Goal: Navigation & Orientation: Understand site structure

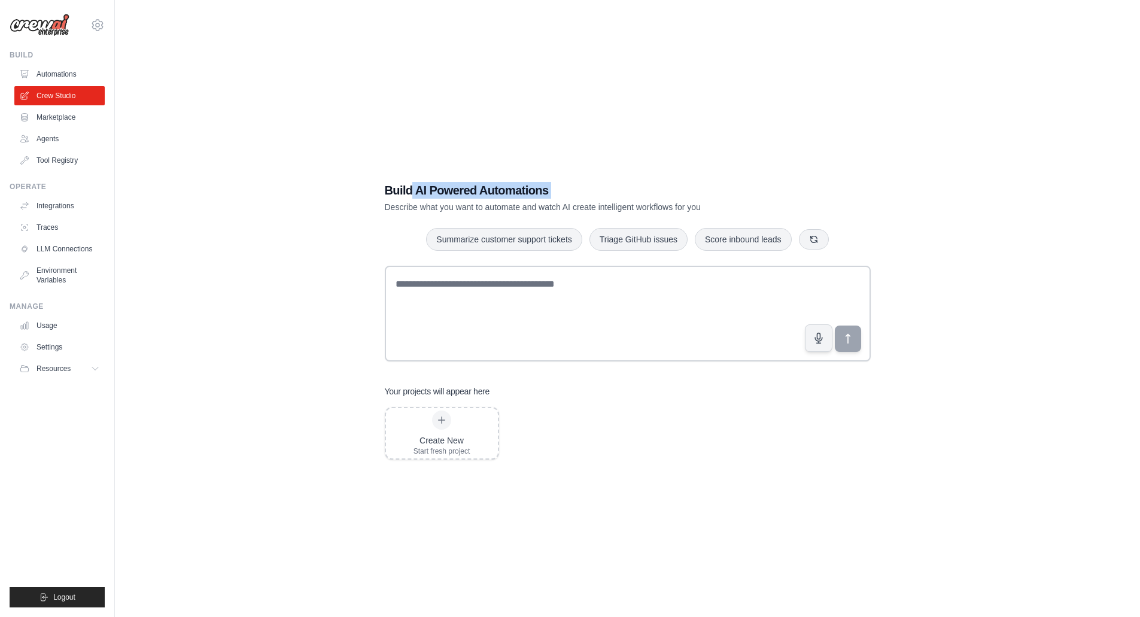
drag, startPoint x: 385, startPoint y: 199, endPoint x: 413, endPoint y: 196, distance: 27.7
click at [412, 196] on div "Build AI Powered Automations Describe what you want to automate and watch AI cr…" at bounding box center [586, 197] width 402 height 31
click at [407, 213] on div "Build AI Powered Automations Describe what you want to automate and watch AI cr…" at bounding box center [627, 321] width 515 height 316
drag, startPoint x: 378, startPoint y: 186, endPoint x: 547, endPoint y: 184, distance: 169.4
click at [540, 184] on div "Build AI Powered Automations Describe what you want to automate and watch AI cr…" at bounding box center [627, 321] width 515 height 316
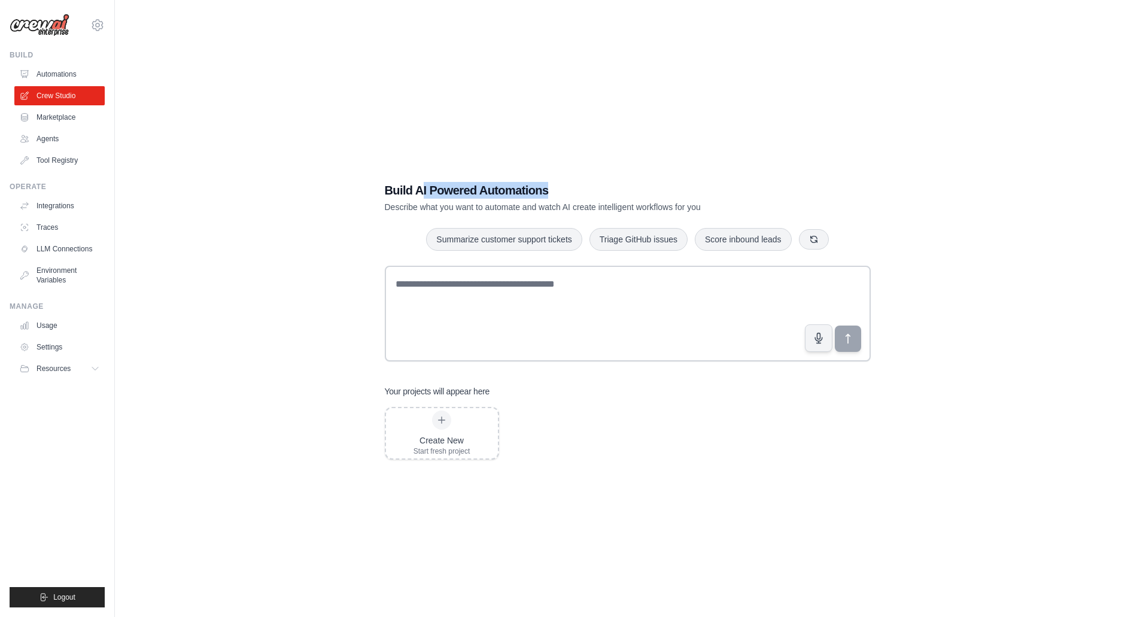
drag, startPoint x: 550, startPoint y: 184, endPoint x: 417, endPoint y: 194, distance: 133.8
click at [419, 190] on h1 "Build AI Powered Automations" at bounding box center [586, 190] width 402 height 17
drag, startPoint x: 382, startPoint y: 209, endPoint x: 546, endPoint y: 209, distance: 164.6
click at [546, 209] on div "Build AI Powered Automations Describe what you want to automate and watch AI cr…" at bounding box center [627, 321] width 515 height 316
drag, startPoint x: 563, startPoint y: 206, endPoint x: 606, endPoint y: 202, distance: 42.7
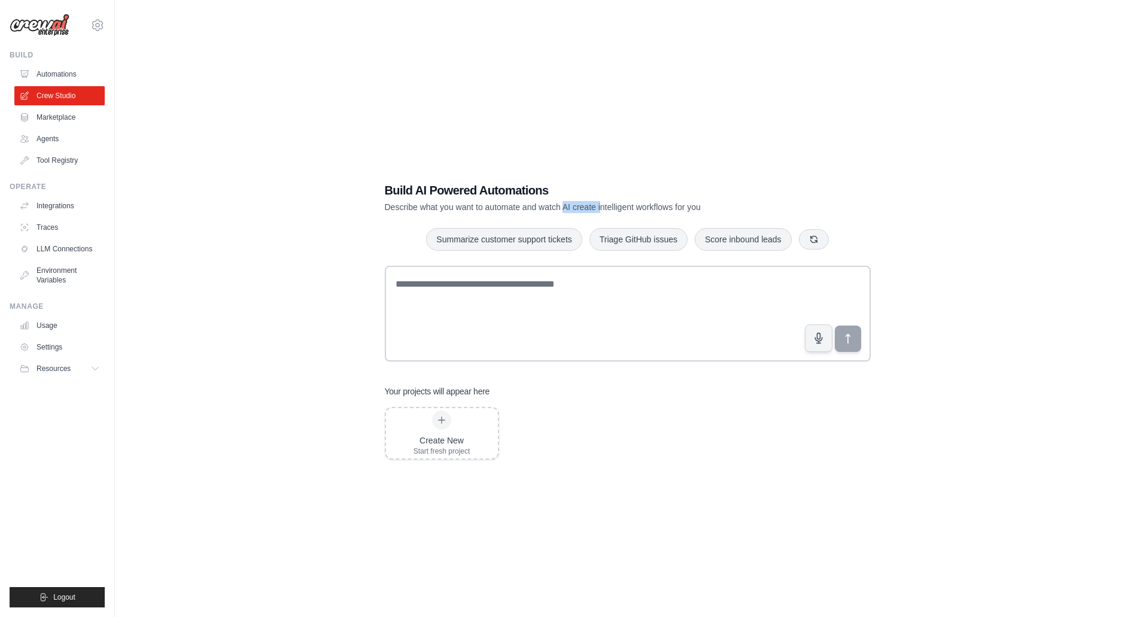
click at [601, 204] on p "Describe what you want to automate and watch AI create intelligent workflows fo…" at bounding box center [586, 207] width 402 height 12
drag, startPoint x: 466, startPoint y: 200, endPoint x: 449, endPoint y: 200, distance: 16.2
click at [461, 201] on p "Describe what you want to automate and watch AI create intelligent workflows fo…" at bounding box center [586, 207] width 402 height 12
click at [32, 118] on link "Marketplace" at bounding box center [59, 117] width 90 height 19
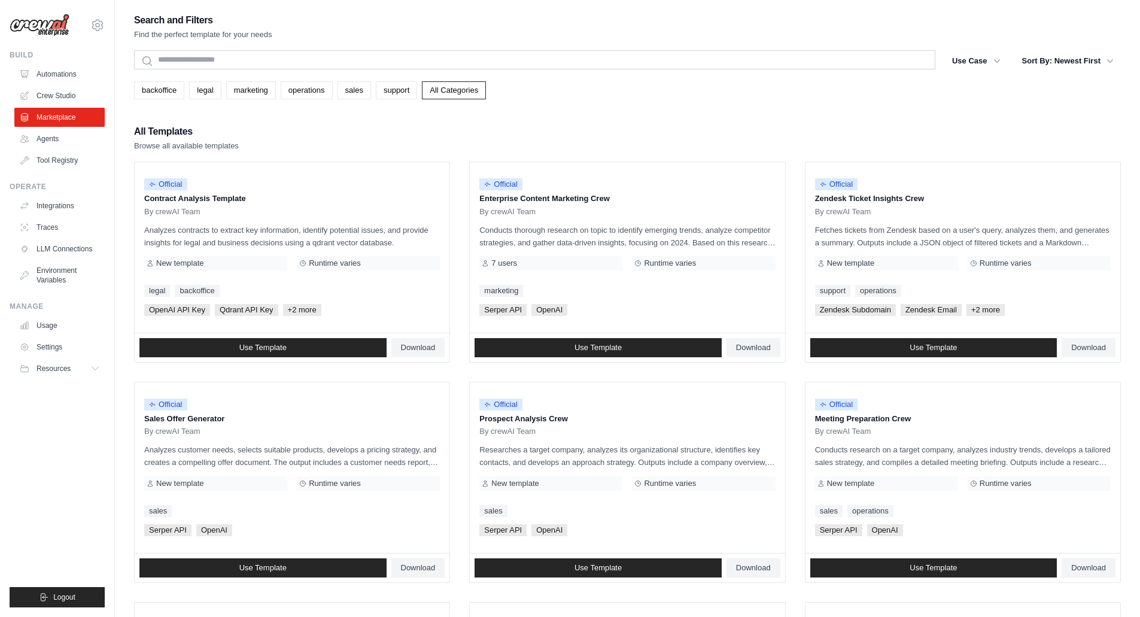
click at [92, 242] on link "LLM Connections" at bounding box center [59, 248] width 90 height 19
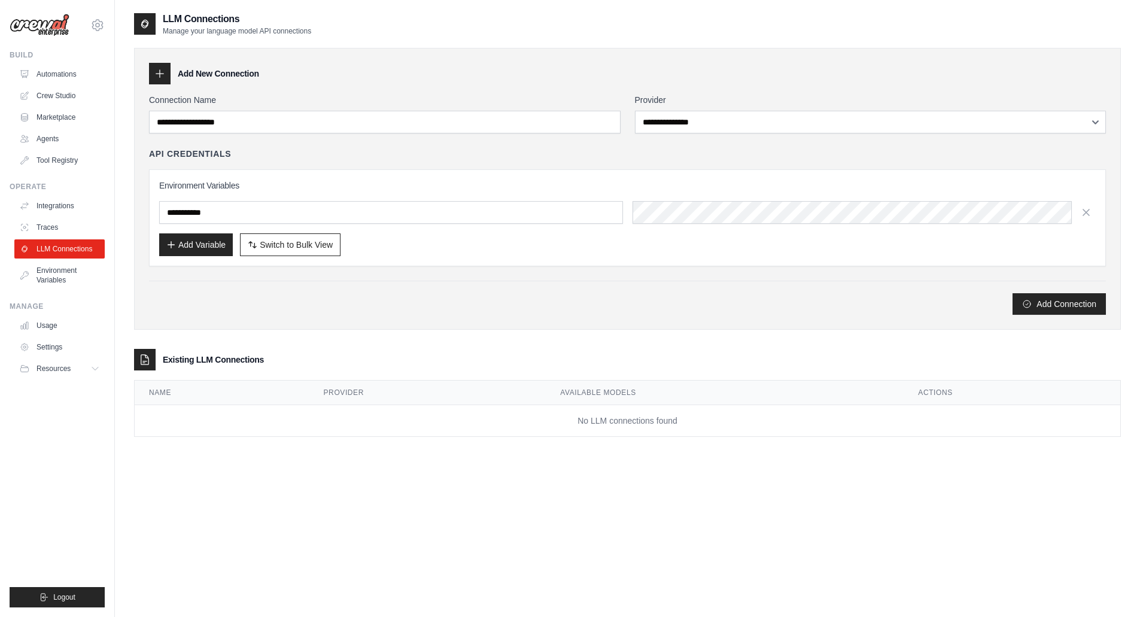
click at [72, 219] on link "Traces" at bounding box center [59, 227] width 90 height 19
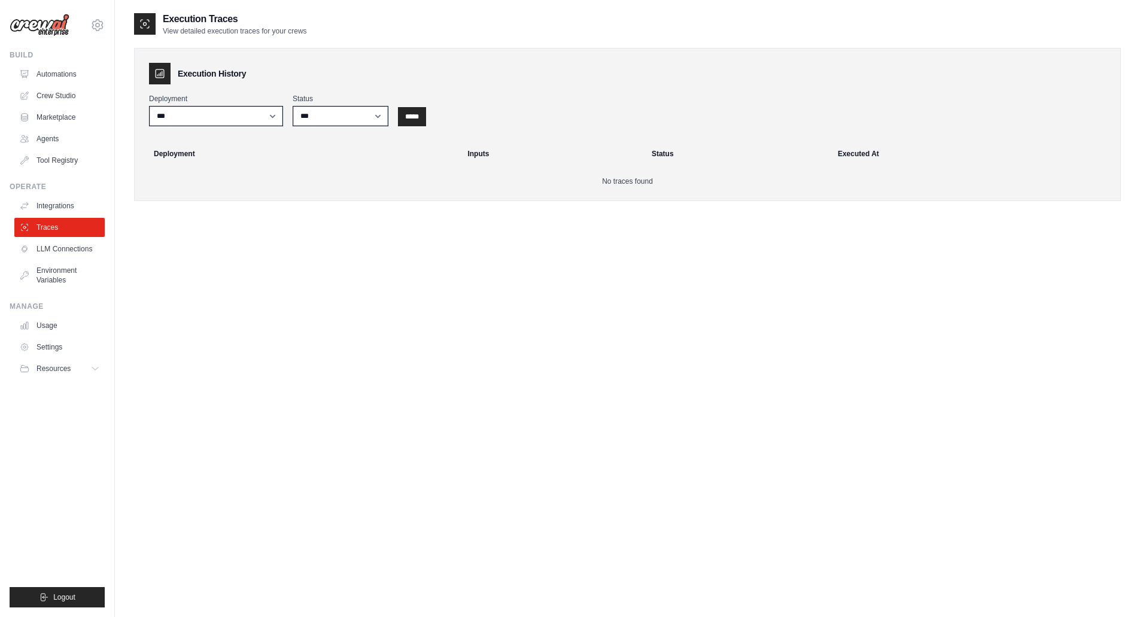
click at [74, 205] on link "Integrations" at bounding box center [59, 205] width 90 height 19
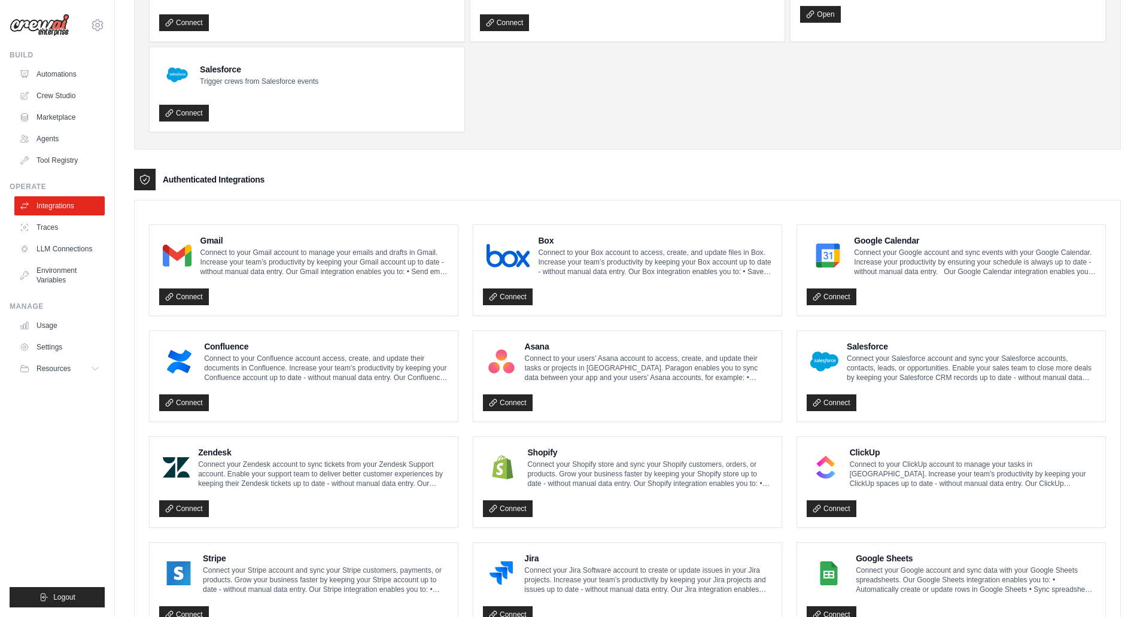
scroll to position [180, 0]
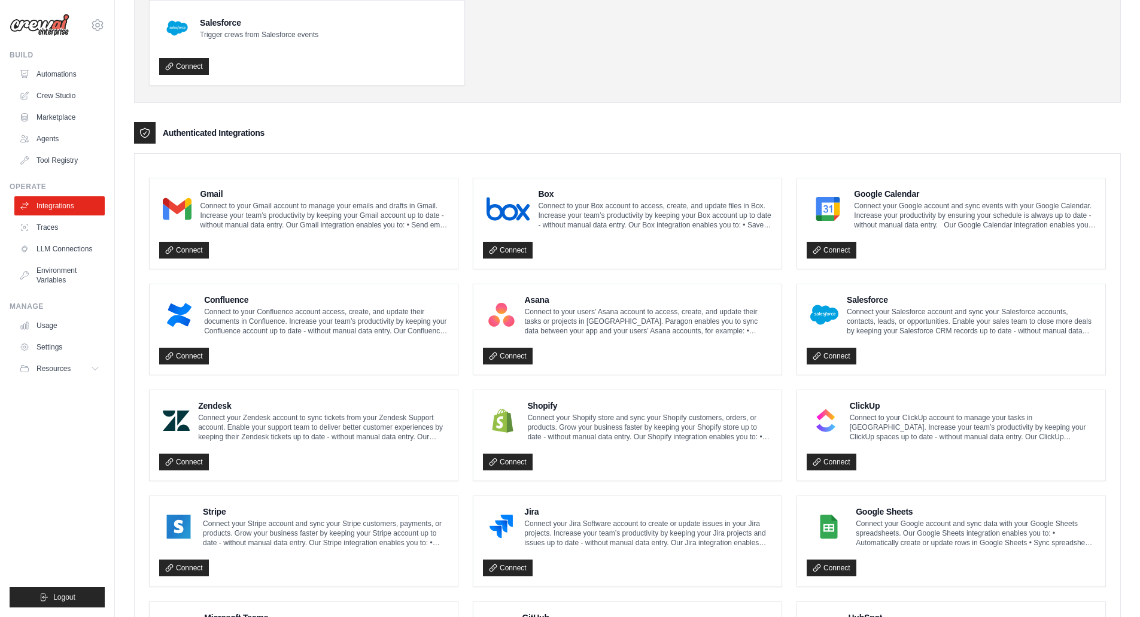
click at [62, 318] on div "Manage Usage Settings Resources Documentation GitHub Blog" at bounding box center [57, 340] width 95 height 77
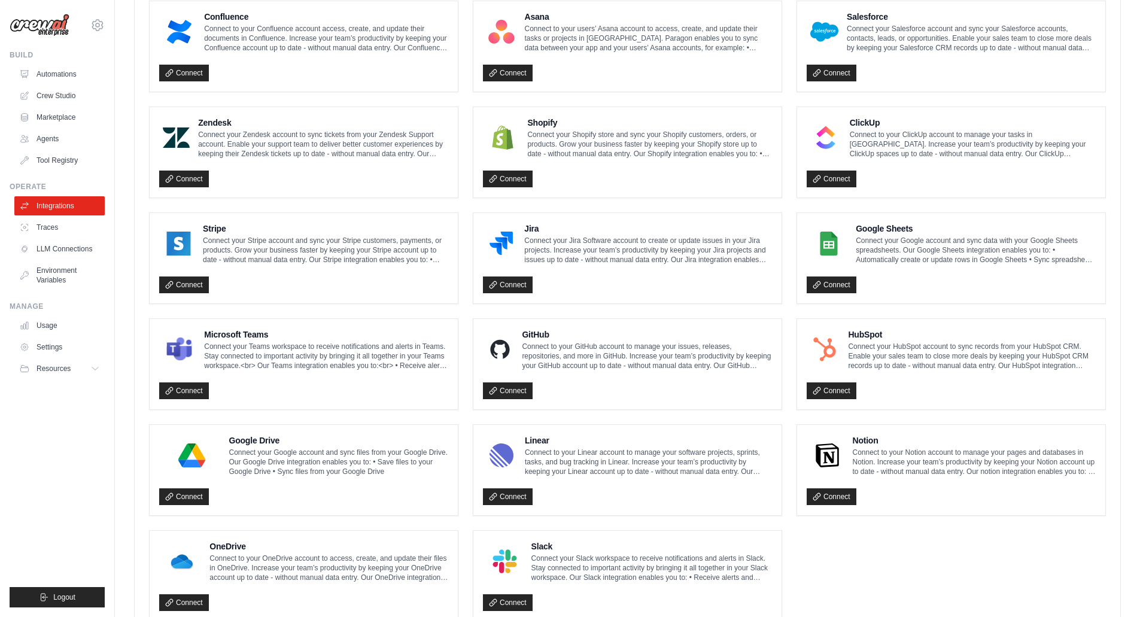
scroll to position [449, 0]
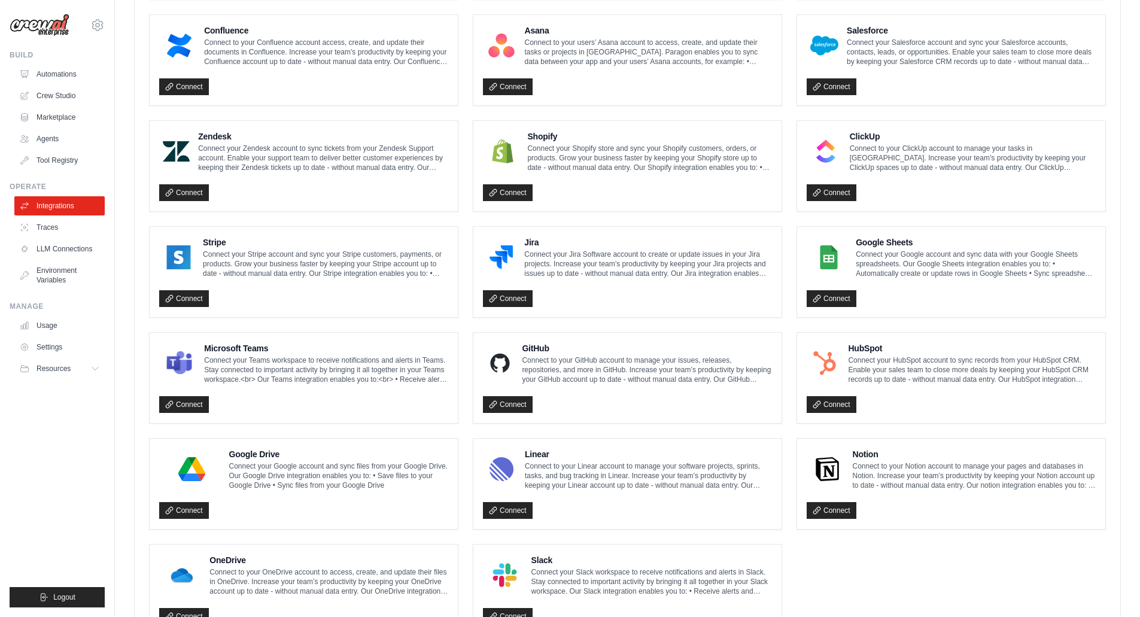
click at [80, 94] on link "Crew Studio" at bounding box center [59, 95] width 90 height 19
